Goal: Task Accomplishment & Management: Manage account settings

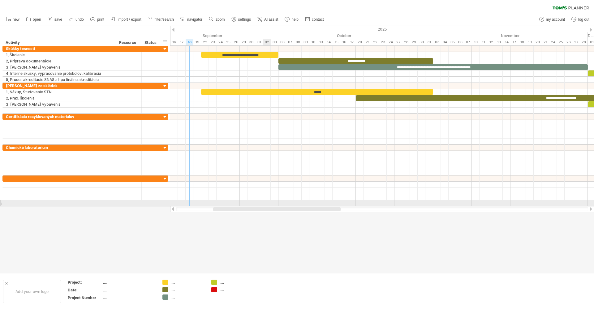
drag, startPoint x: 308, startPoint y: 208, endPoint x: 280, endPoint y: 207, distance: 28.2
click at [280, 207] on div at bounding box center [382, 209] width 424 height 6
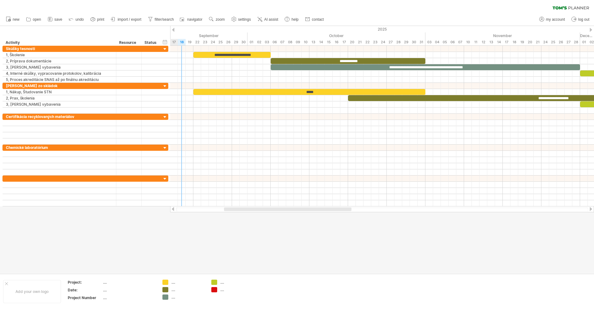
click at [287, 211] on div at bounding box center [287, 210] width 127 height 4
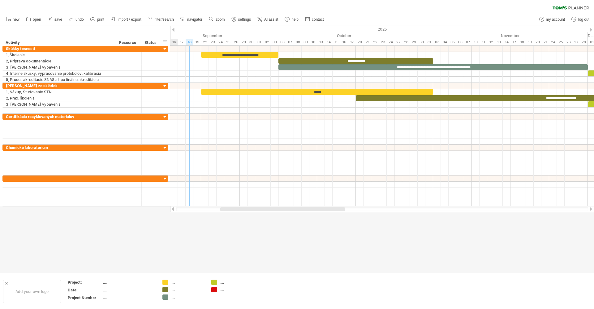
drag, startPoint x: 280, startPoint y: 209, endPoint x: 278, endPoint y: 215, distance: 6.7
click at [278, 215] on div "Trying to reach [DOMAIN_NAME] Connected again... 0% clear filter new" at bounding box center [297, 154] width 594 height 309
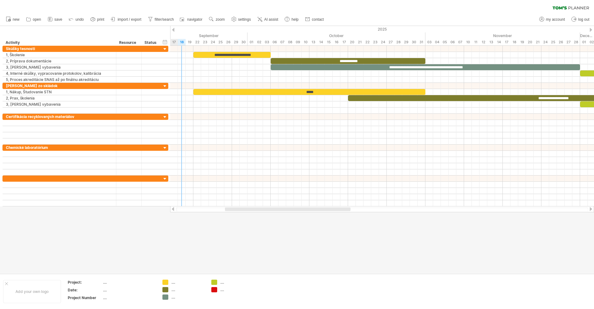
drag, startPoint x: 301, startPoint y: 210, endPoint x: 305, endPoint y: 225, distance: 15.5
click at [305, 225] on div "Trying to reach [DOMAIN_NAME] Connected again... 0% clear filter new" at bounding box center [297, 154] width 594 height 309
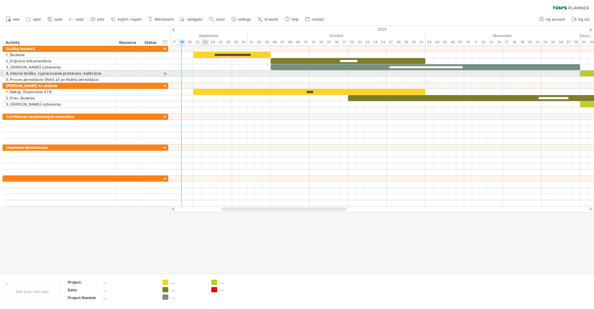
click at [208, 76] on div at bounding box center [382, 74] width 424 height 6
click at [208, 75] on div at bounding box center [382, 74] width 424 height 6
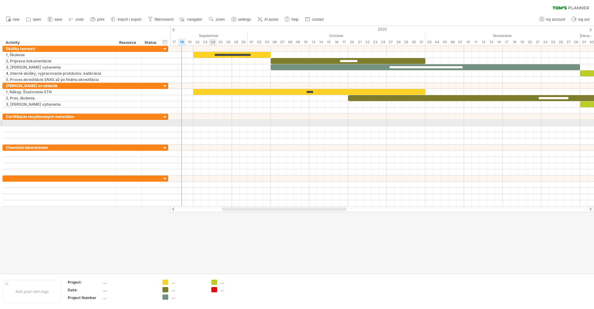
click at [210, 120] on div at bounding box center [382, 123] width 424 height 6
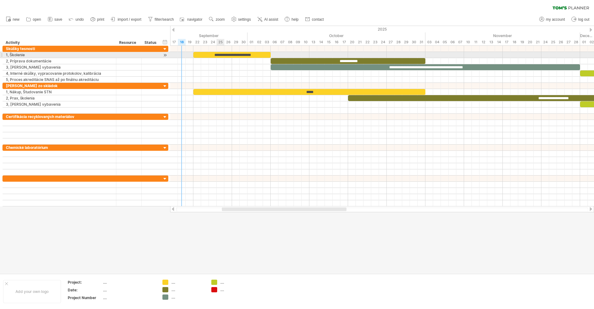
click at [218, 55] on div "**********" at bounding box center [231, 55] width 77 height 6
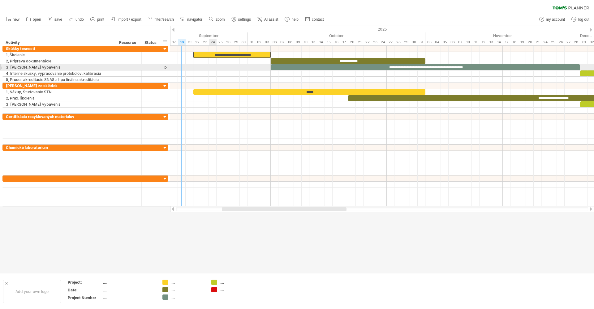
click at [213, 69] on div at bounding box center [382, 67] width 424 height 6
click at [244, 19] on span "settings" at bounding box center [244, 19] width 13 height 4
select select "*"
select select "**"
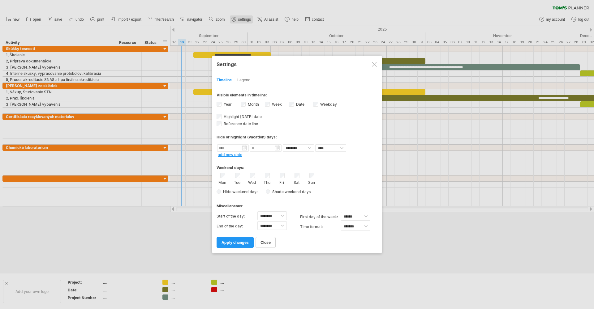
click at [244, 19] on div at bounding box center [297, 154] width 594 height 309
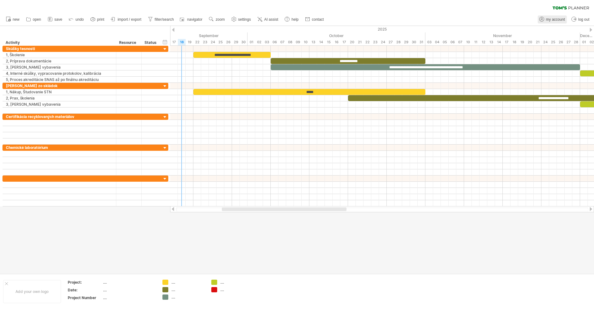
click at [553, 20] on span "my account" at bounding box center [555, 19] width 19 height 4
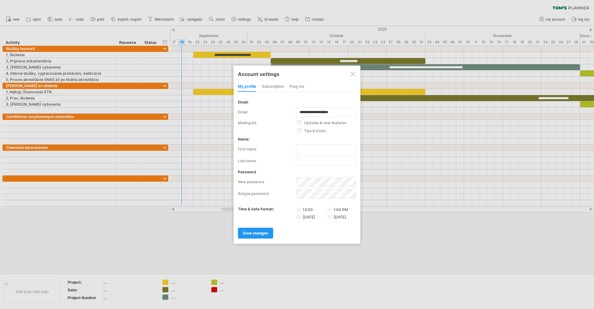
click at [352, 72] on div at bounding box center [352, 74] width 5 height 5
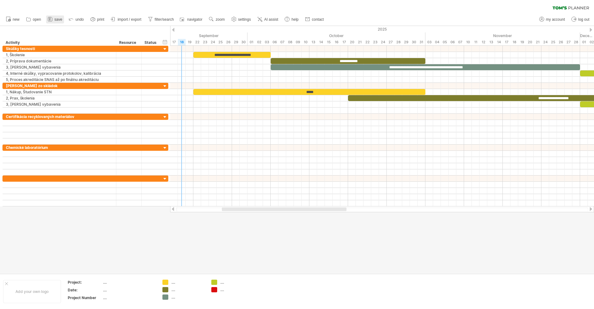
click at [61, 20] on span "save" at bounding box center [58, 19] width 8 height 4
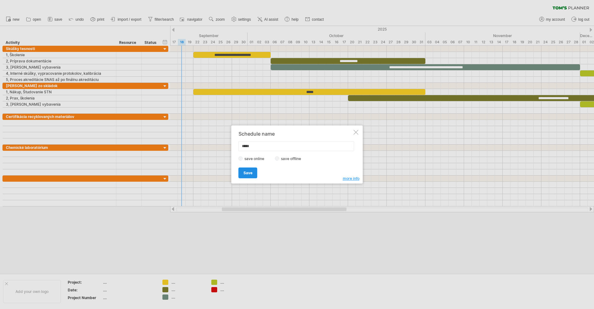
type input "*****"
click at [250, 176] on link "Save" at bounding box center [247, 173] width 19 height 11
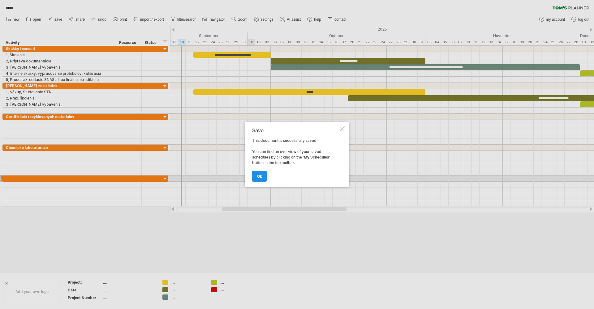
click at [262, 176] on link "ok" at bounding box center [259, 176] width 15 height 11
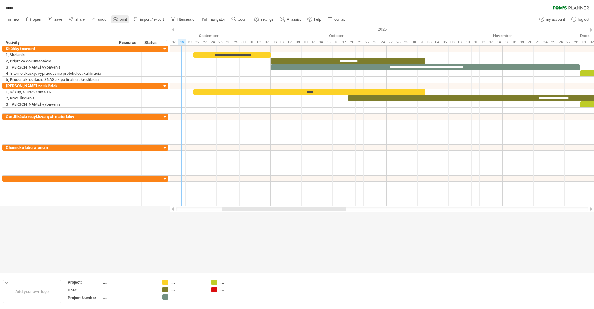
click at [119, 20] on link "print" at bounding box center [119, 19] width 17 height 8
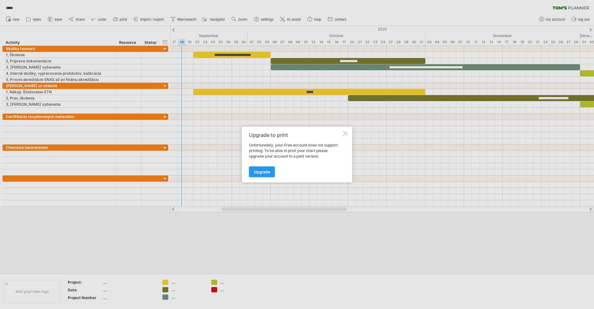
click at [348, 133] on div at bounding box center [345, 133] width 5 height 5
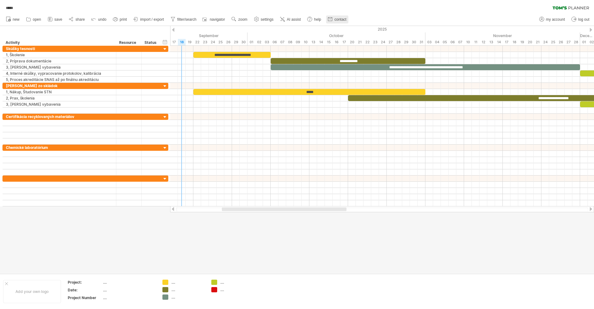
click at [333, 20] on use at bounding box center [330, 19] width 6 height 6
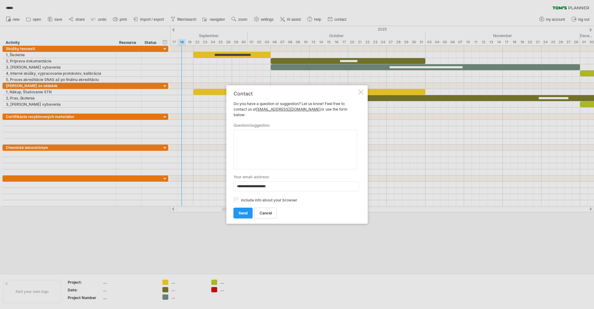
click at [363, 93] on div at bounding box center [360, 92] width 5 height 5
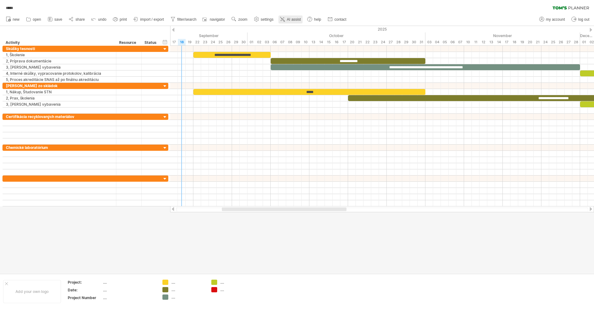
click at [293, 21] on span "AI assist" at bounding box center [294, 19] width 14 height 4
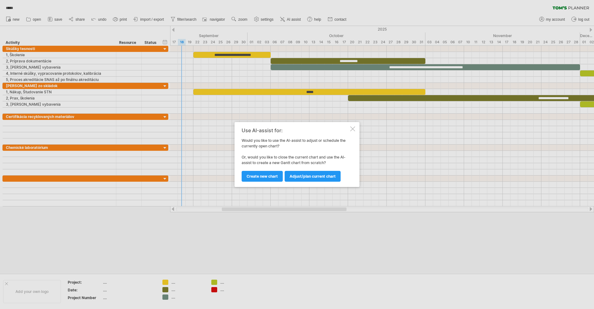
click at [352, 128] on div at bounding box center [352, 128] width 5 height 5
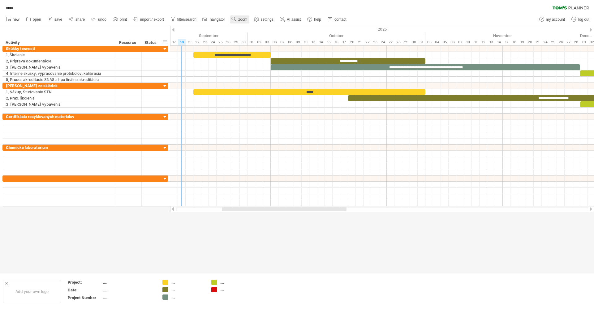
click at [242, 19] on span "zoom" at bounding box center [242, 19] width 9 height 4
click at [212, 19] on span "navigator" at bounding box center [217, 19] width 15 height 4
click at [586, 277] on div at bounding box center [586, 278] width 5 height 5
click at [184, 22] on link "filter/search" at bounding box center [183, 19] width 29 height 8
type input "**********"
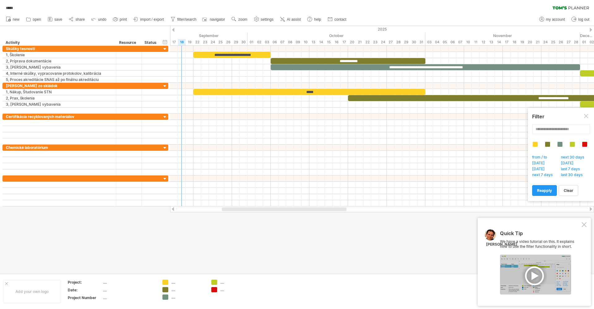
click at [584, 226] on div at bounding box center [583, 224] width 5 height 5
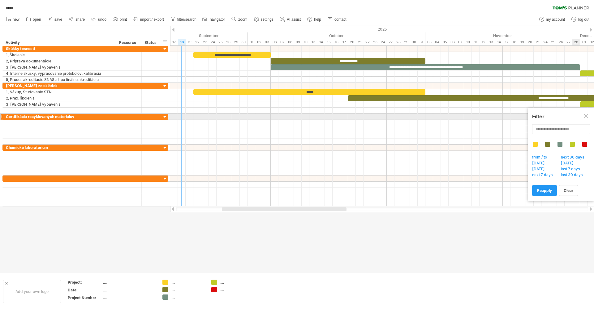
click at [585, 116] on div at bounding box center [586, 116] width 5 height 5
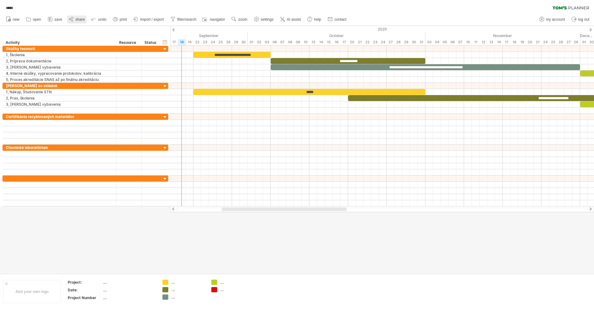
click at [77, 19] on span "share" at bounding box center [79, 19] width 9 height 4
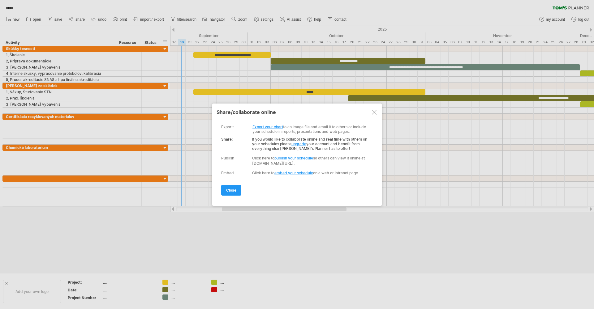
click at [298, 158] on link "publish your schedule" at bounding box center [293, 158] width 39 height 5
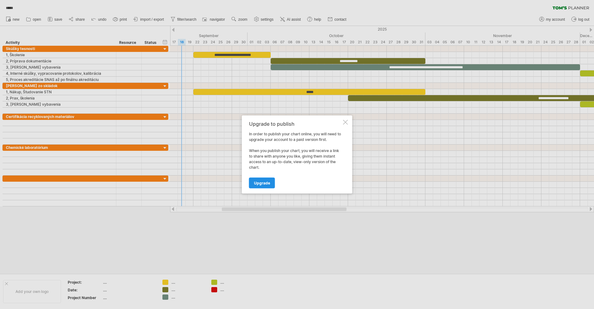
click at [265, 186] on link "Upgrade" at bounding box center [262, 183] width 26 height 11
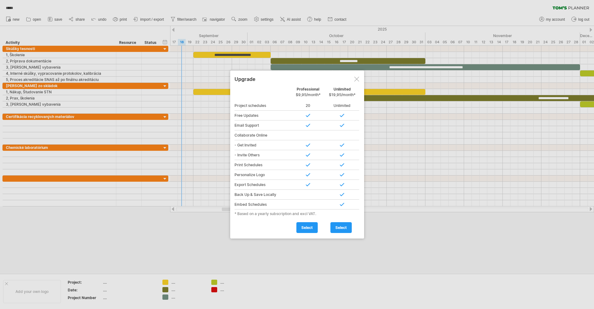
click at [144, 245] on div at bounding box center [297, 154] width 594 height 309
